Goal: Communication & Community: Participate in discussion

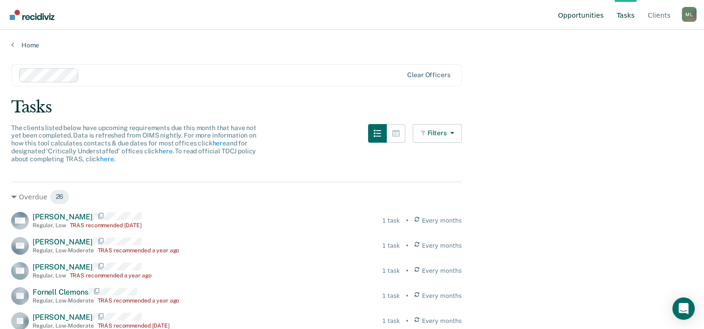
click at [576, 15] on link "Opportunities" at bounding box center [580, 15] width 49 height 30
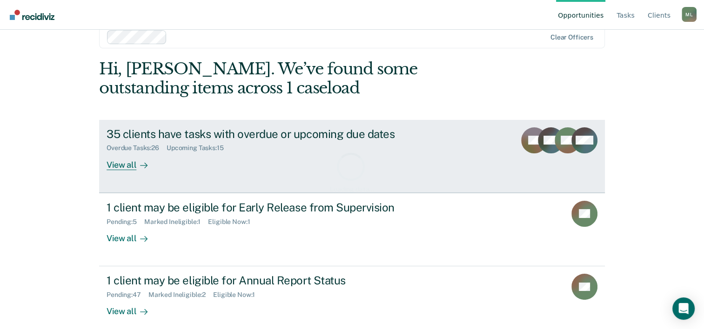
scroll to position [28, 0]
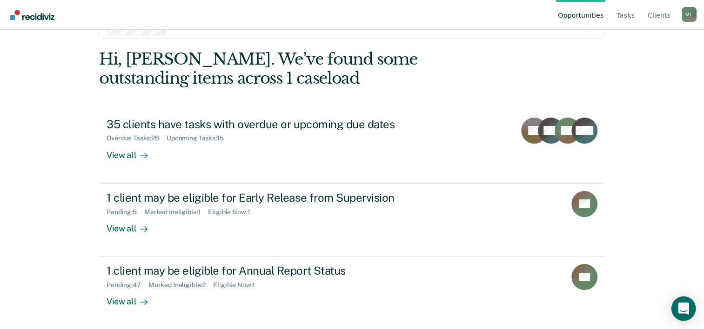
click at [688, 307] on div "Open Intercom Messenger" at bounding box center [683, 309] width 25 height 25
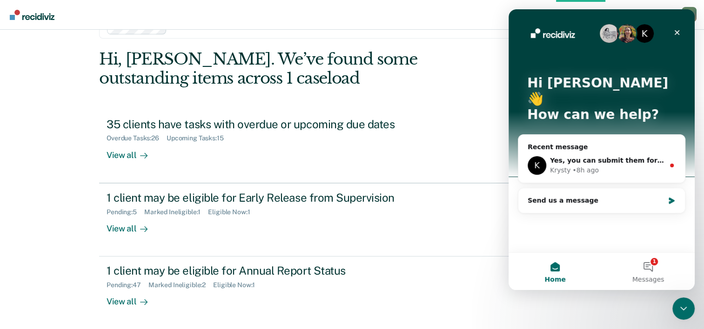
scroll to position [0, 0]
click at [604, 166] on div "Krysty • 8h ago" at bounding box center [607, 171] width 114 height 10
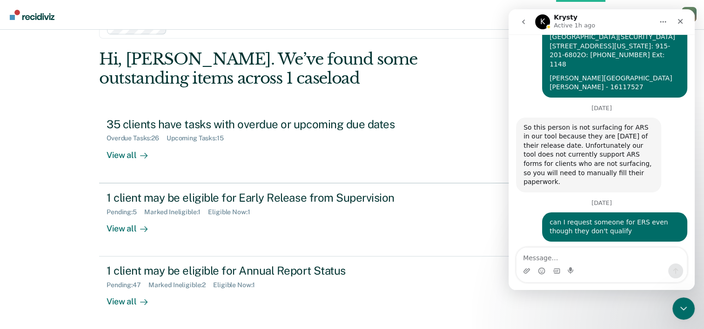
scroll to position [238, 0]
click at [593, 254] on textarea "Message…" at bounding box center [602, 256] width 170 height 16
click at [544, 261] on textarea "Message…" at bounding box center [602, 256] width 170 height 16
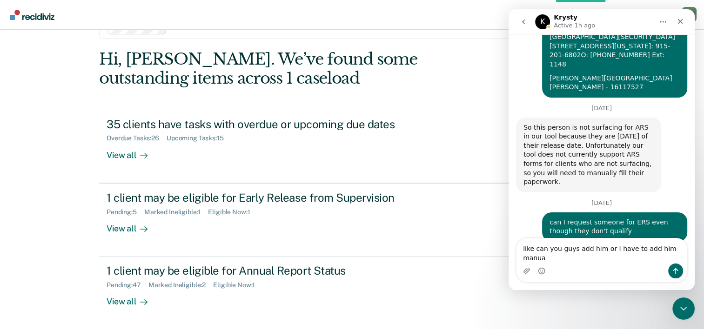
scroll to position [8, 0]
type textarea "like can you guys add him or I have to add him manually"
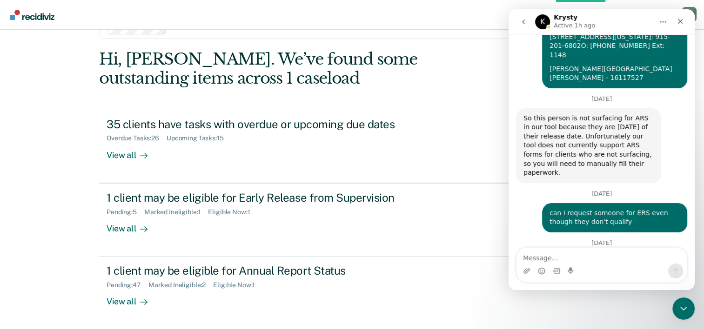
scroll to position [275, 0]
